Goal: Task Accomplishment & Management: Use online tool/utility

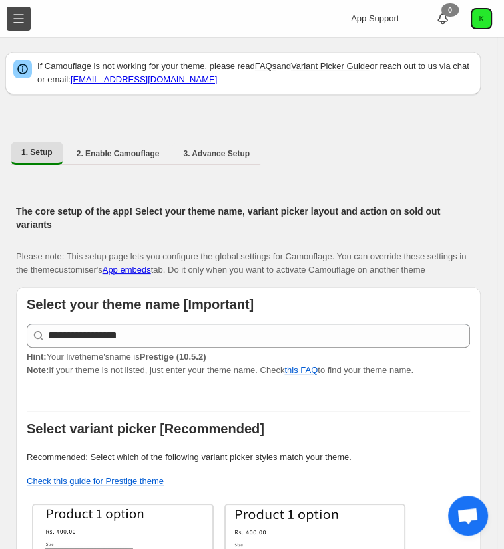
click at [17, 11] on button "Toggle menu" at bounding box center [19, 19] width 24 height 24
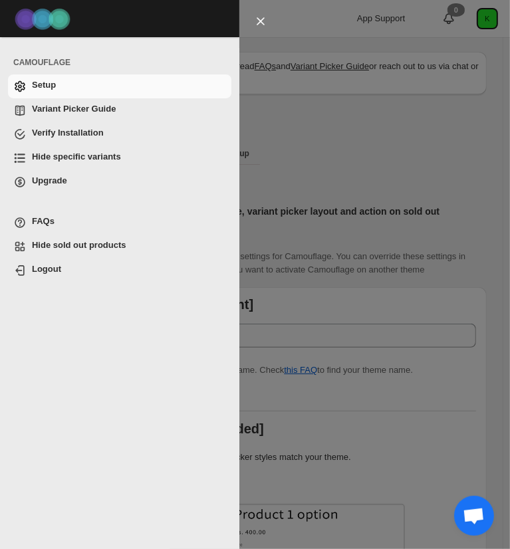
click at [90, 157] on span "Hide specific variants" at bounding box center [76, 157] width 89 height 10
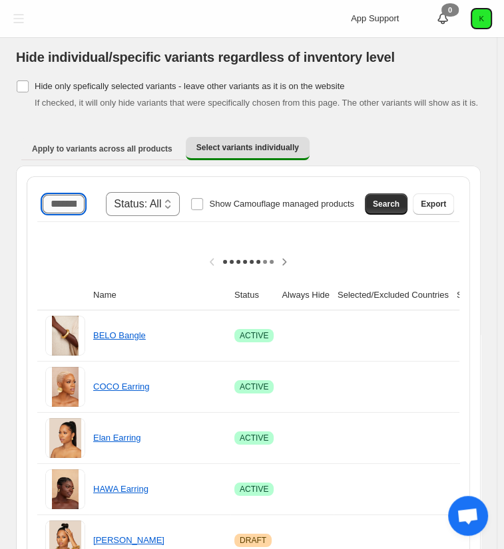
click at [82, 206] on input "Search product name" at bounding box center [64, 204] width 42 height 19
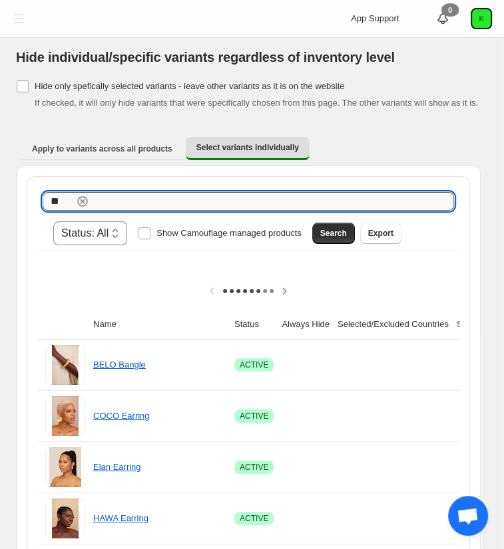
type input "*"
type input "*****"
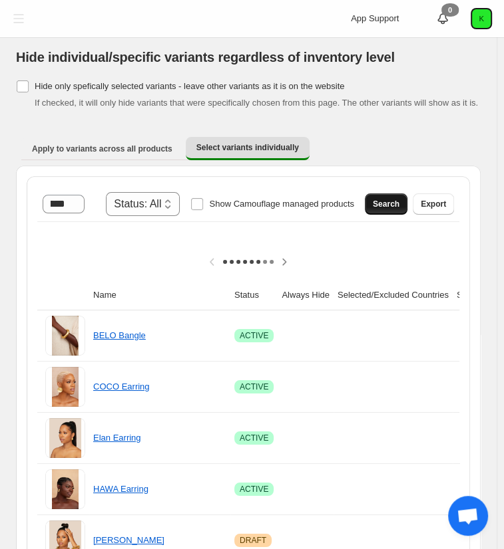
click at [387, 206] on span "Search" at bounding box center [386, 204] width 27 height 11
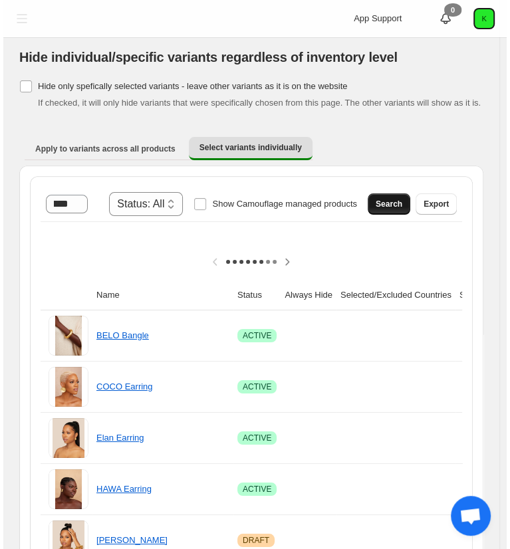
scroll to position [0, 0]
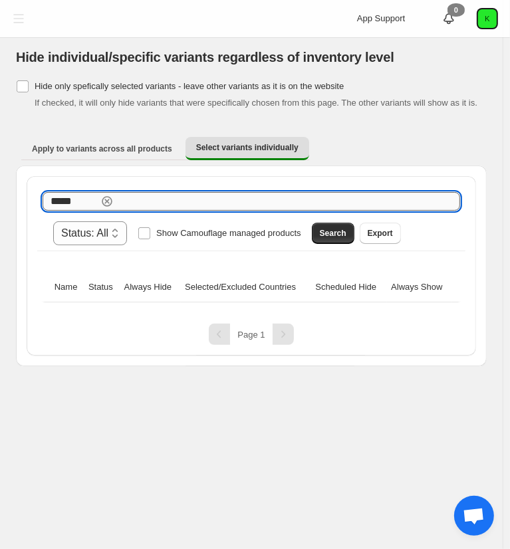
click at [84, 203] on div "***** Clear" at bounding box center [252, 201] width 418 height 19
click at [84, 203] on icon "button" at bounding box center [82, 201] width 5 height 5
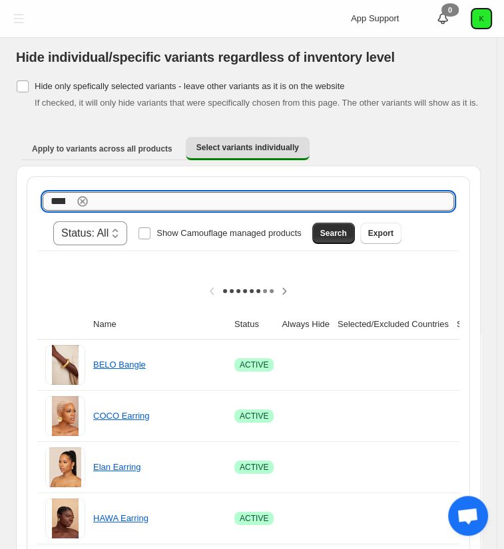
scroll to position [0, 11]
type input "****"
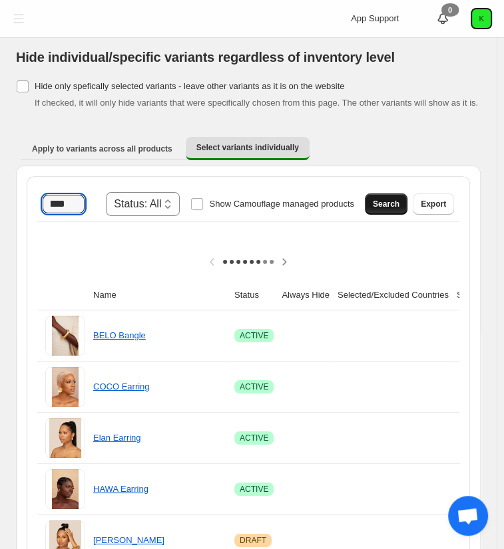
click at [383, 203] on span "Search" at bounding box center [386, 204] width 27 height 11
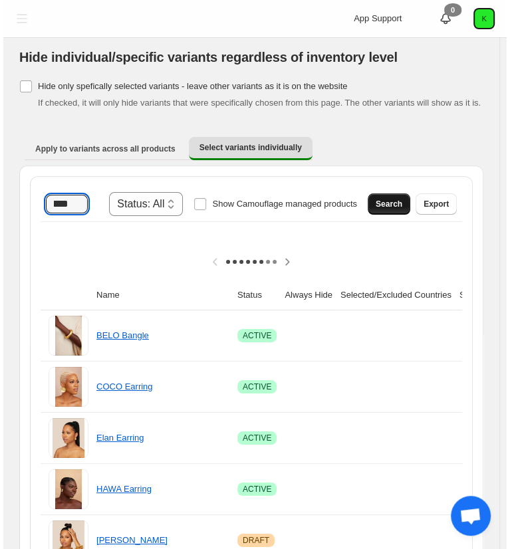
scroll to position [0, 0]
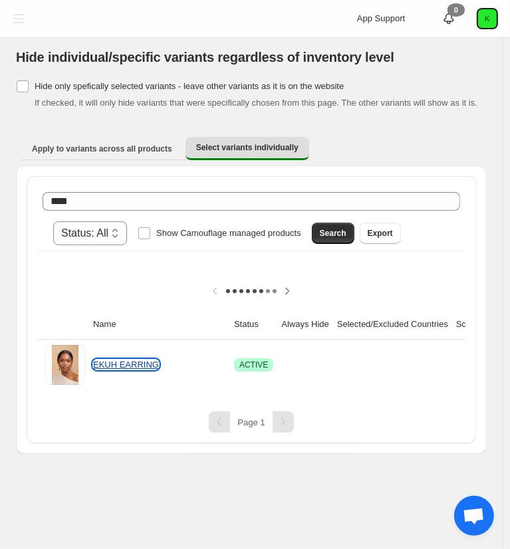
click at [133, 360] on link "EKUH EARRING" at bounding box center [126, 365] width 66 height 10
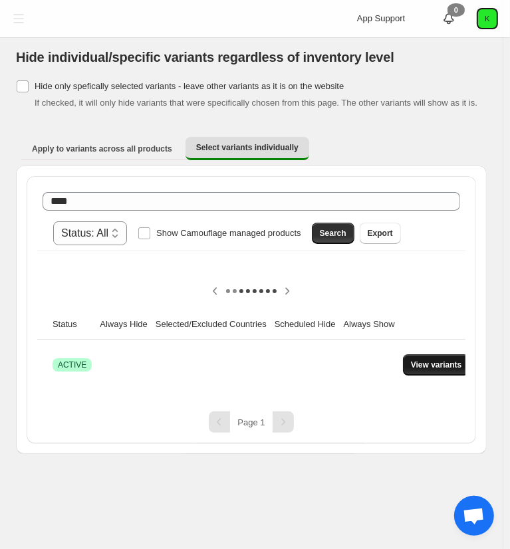
click at [432, 360] on span "View variants" at bounding box center [436, 365] width 51 height 11
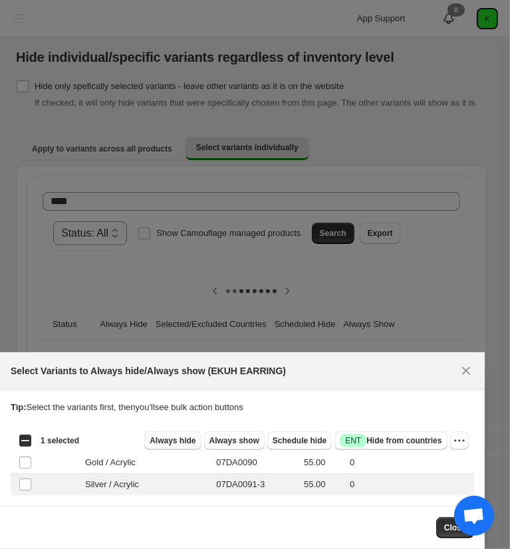
click at [175, 443] on span "Always hide" at bounding box center [173, 441] width 46 height 11
